Goal: Information Seeking & Learning: Learn about a topic

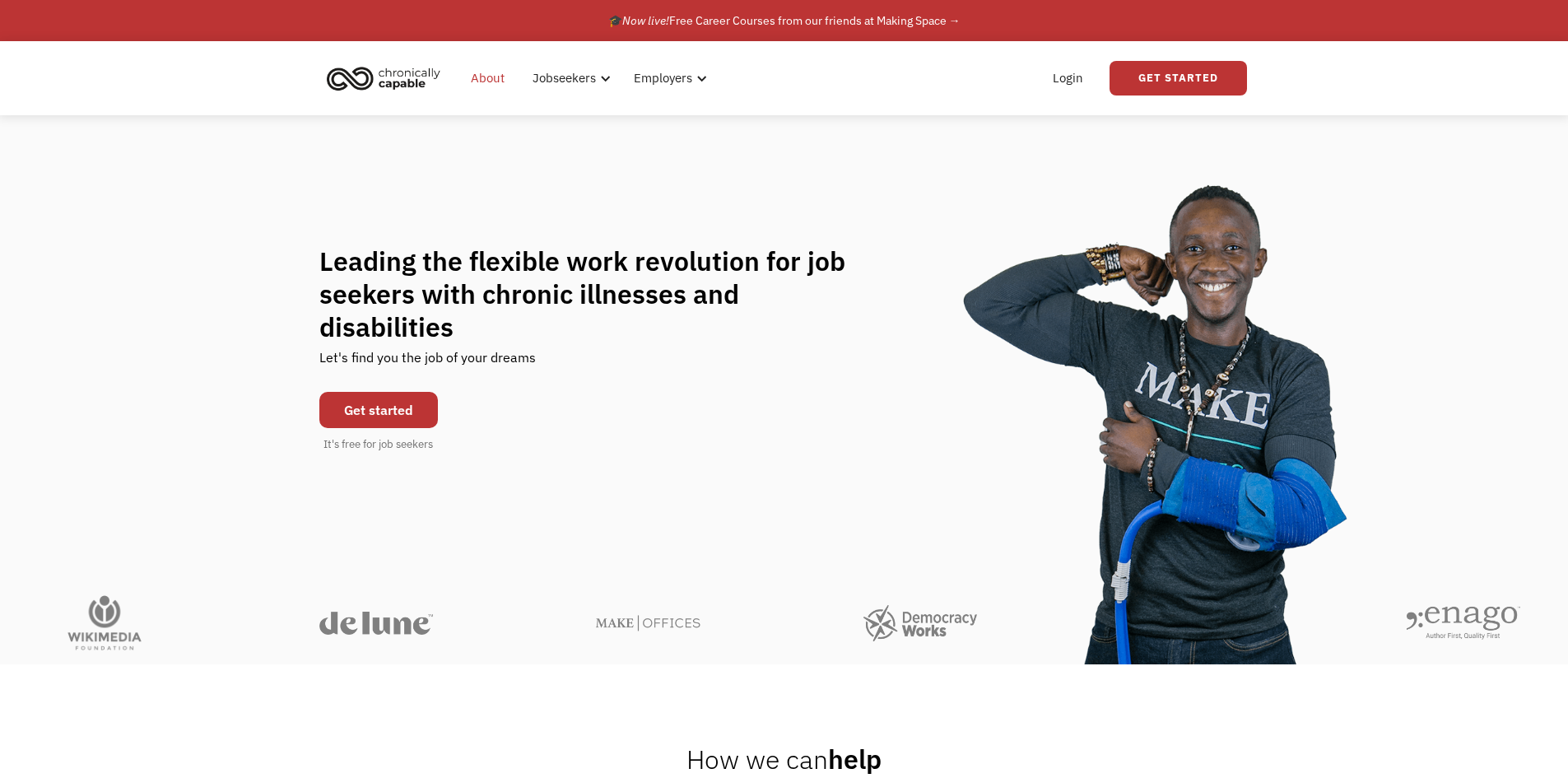
click at [494, 72] on link "About" at bounding box center [487, 78] width 54 height 53
